Goal: Task Accomplishment & Management: Manage account settings

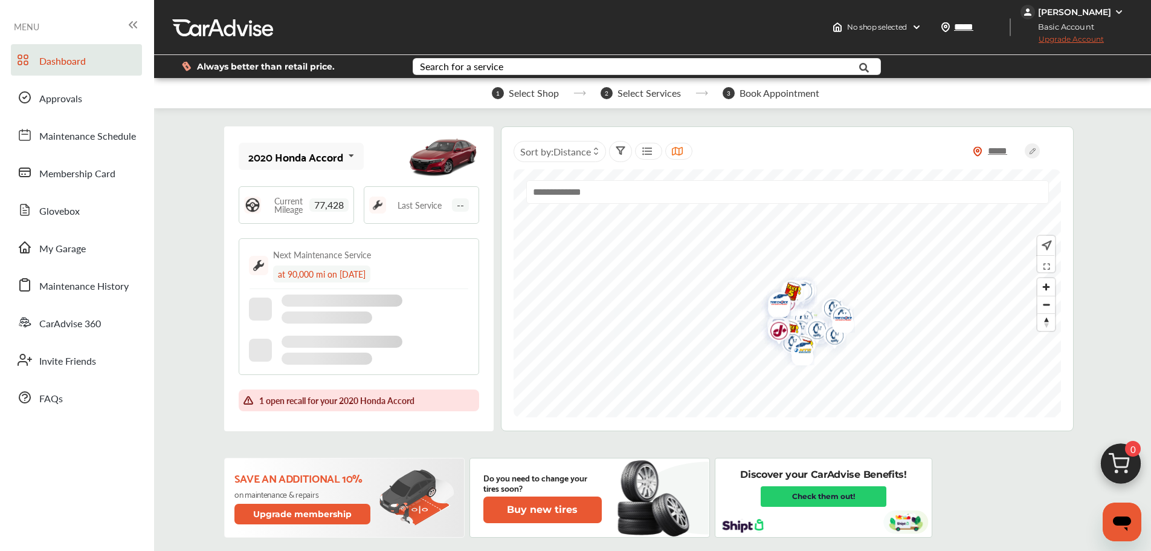
click at [1070, 15] on div "[PERSON_NAME]" at bounding box center [1074, 12] width 73 height 11
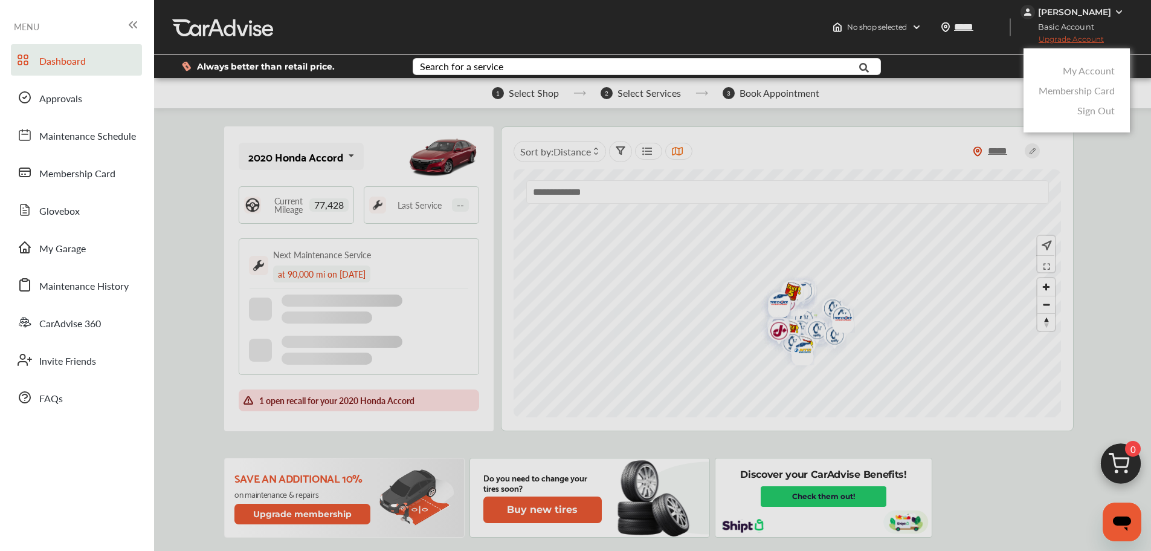
click at [1077, 70] on link "My Account" at bounding box center [1089, 70] width 52 height 14
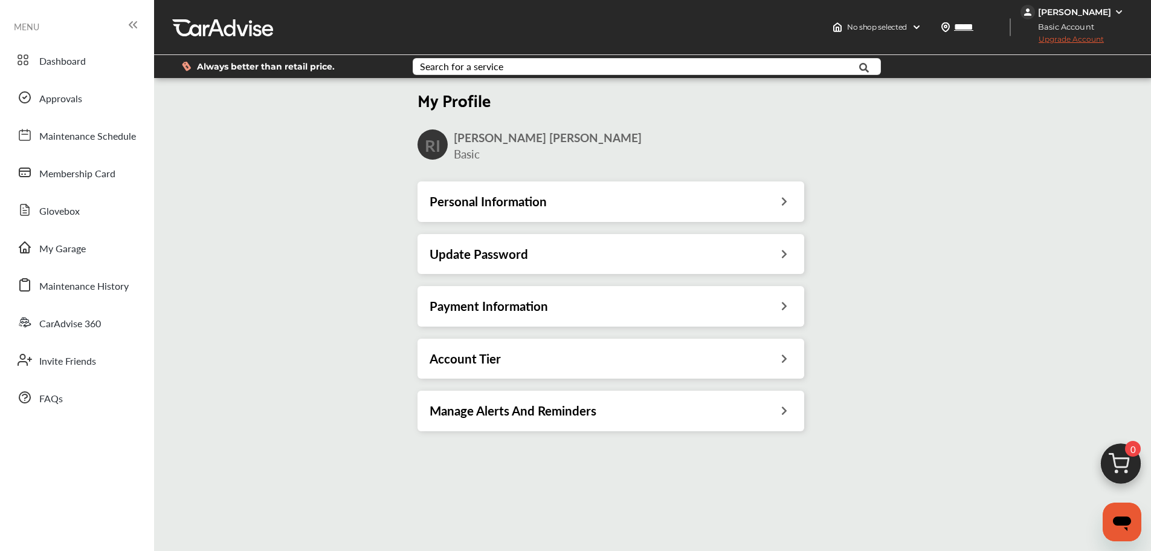
click at [767, 309] on div "Payment Information" at bounding box center [611, 306] width 363 height 16
